Goal: Task Accomplishment & Management: Complete application form

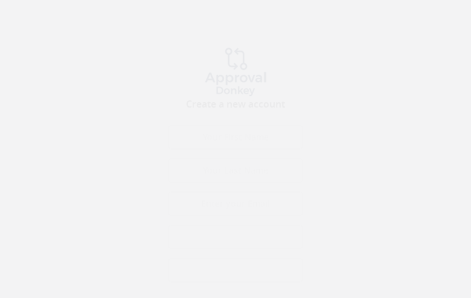
type input "HrlZlUHbZTSZ"
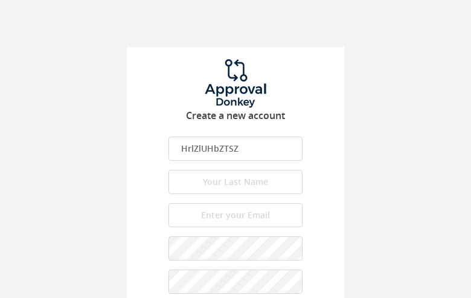
type input "XXTBrSsoFWiVCMG"
type input "[EMAIL_ADDRESS][DOMAIN_NAME]"
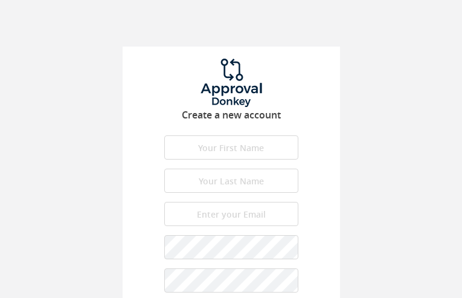
type input "ykyfuPOdVmJh"
type input "MThDEPWaqUduO"
type input "[EMAIL_ADDRESS][DOMAIN_NAME]"
